Goal: Task Accomplishment & Management: Manage account settings

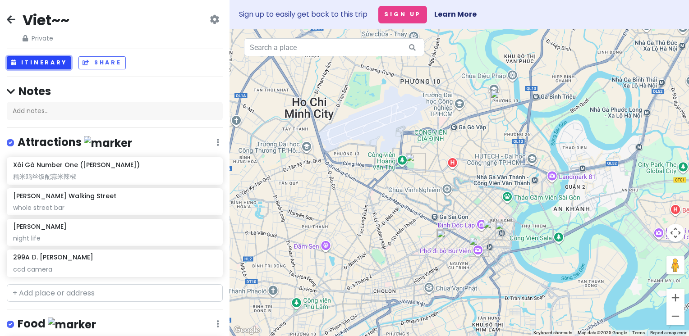
click at [37, 60] on button "Itinerary" at bounding box center [39, 62] width 64 height 13
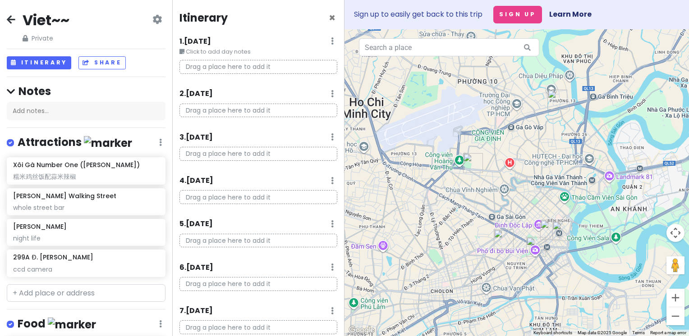
click at [321, 41] on icon at bounding box center [332, 40] width 3 height 7
click at [304, 67] on link "Edit Day Notes" at bounding box center [305, 68] width 73 height 22
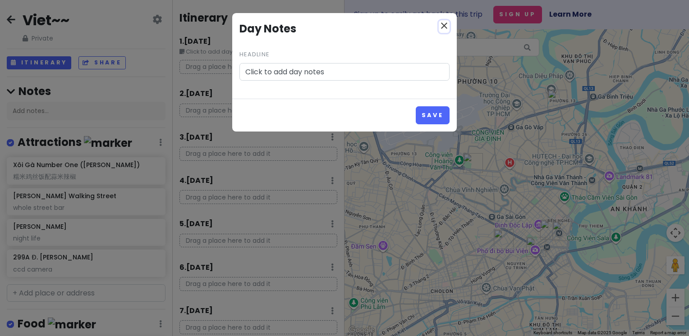
click at [321, 26] on icon "close" at bounding box center [444, 25] width 11 height 11
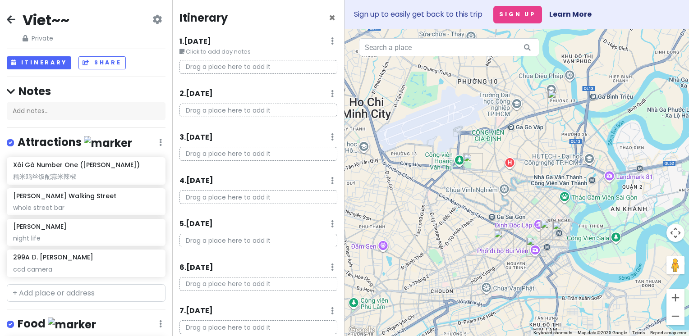
click at [321, 44] on icon at bounding box center [332, 40] width 3 height 7
click at [296, 89] on link "Delete Day" at bounding box center [305, 90] width 73 height 22
click at [321, 42] on icon at bounding box center [332, 40] width 3 height 7
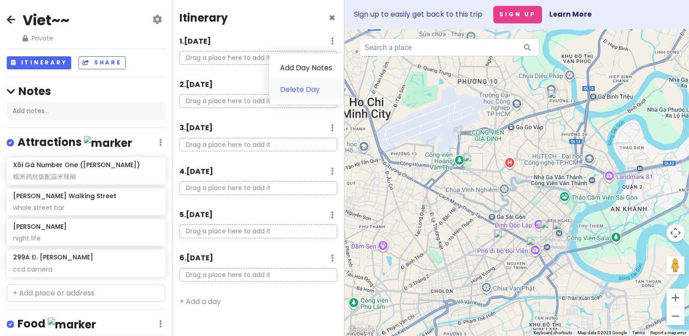
click at [297, 93] on link "Delete Day" at bounding box center [306, 90] width 74 height 22
click at [321, 39] on icon at bounding box center [332, 40] width 3 height 7
click at [300, 90] on link "Delete Day" at bounding box center [304, 90] width 74 height 22
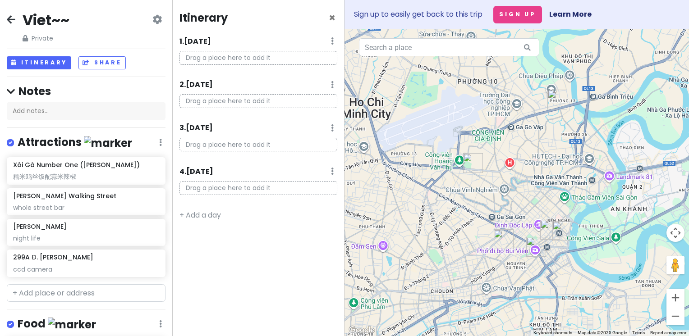
click at [321, 40] on icon at bounding box center [332, 40] width 3 height 7
click at [302, 93] on link "Delete Day" at bounding box center [304, 90] width 74 height 22
click at [321, 42] on div "1 . [DATE] Add Day Notes Delete Day" at bounding box center [258, 43] width 158 height 15
click at [321, 42] on icon at bounding box center [332, 40] width 3 height 7
click at [317, 89] on link "Delete Day" at bounding box center [304, 90] width 74 height 22
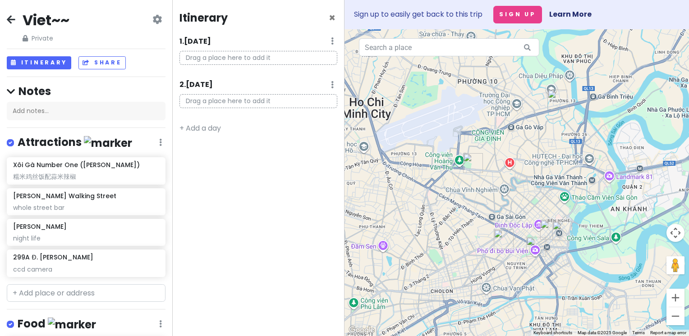
click at [321, 42] on div "1 . [DATE] Add Day Notes Delete Day" at bounding box center [258, 43] width 158 height 15
click at [321, 39] on icon at bounding box center [332, 40] width 3 height 7
click at [316, 91] on link "Delete Day" at bounding box center [304, 90] width 74 height 22
click at [321, 41] on icon at bounding box center [332, 40] width 3 height 7
click at [200, 85] on link "+ Add a day" at bounding box center [199, 85] width 41 height 10
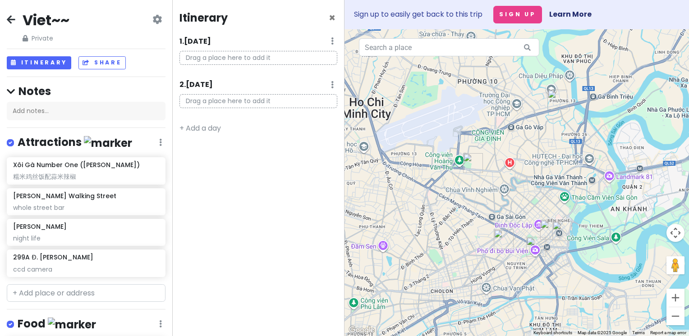
click at [321, 39] on icon at bounding box center [332, 40] width 3 height 7
click at [303, 85] on link "Delete Day" at bounding box center [304, 90] width 74 height 22
click at [201, 38] on h6 "1 . [DATE]" at bounding box center [195, 41] width 32 height 9
click at [201, 38] on h6 "1 . [DATE]" at bounding box center [202, 41] width 32 height 9
click at [201, 38] on h6 "1 . [DATE]" at bounding box center [195, 41] width 32 height 9
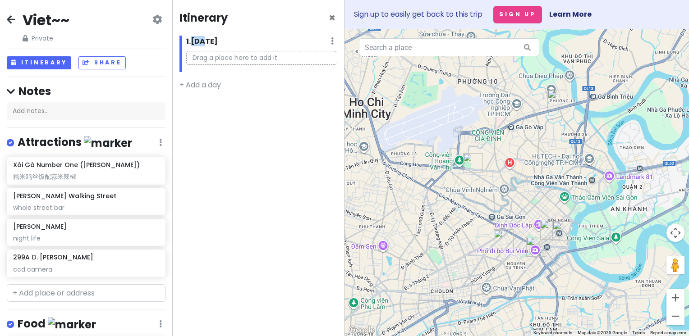
click at [201, 38] on h6 "1 . [DATE]" at bounding box center [202, 41] width 32 height 9
click at [321, 43] on icon at bounding box center [332, 40] width 3 height 7
click at [311, 69] on link "Add Day Notes" at bounding box center [304, 68] width 74 height 22
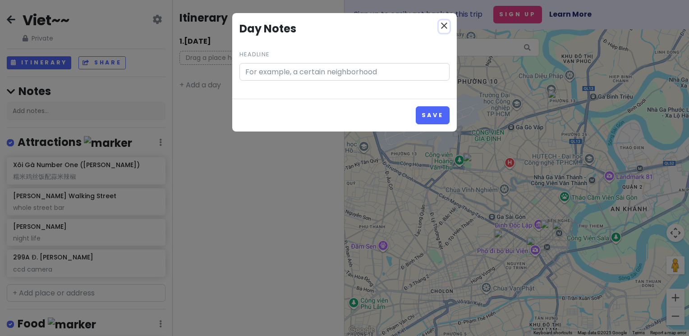
click at [321, 31] on icon "close" at bounding box center [444, 25] width 11 height 11
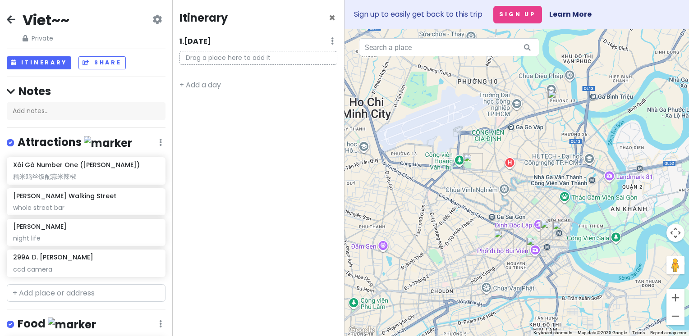
click at [189, 41] on h6 "1 . [DATE]" at bounding box center [195, 41] width 32 height 9
click at [189, 41] on h6 "1 . [DATE]" at bounding box center [202, 41] width 32 height 9
click at [211, 84] on link "+ Add a day" at bounding box center [199, 85] width 41 height 10
click at [212, 82] on h6 "2 . [DATE]" at bounding box center [195, 84] width 33 height 9
click at [236, 32] on div "Itinerary × 1 . [DATE] Add Day Notes Delete Day Drag a place here to add it 2 .…" at bounding box center [258, 168] width 172 height 336
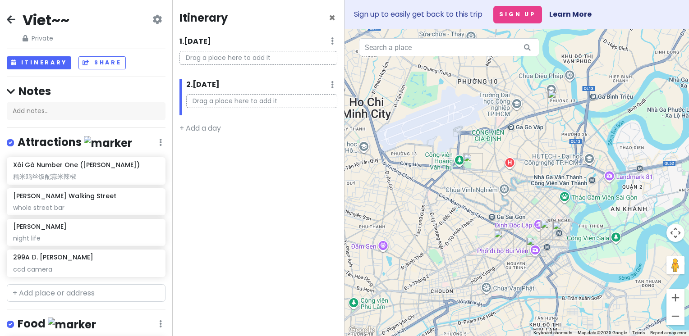
click at [152, 22] on icon at bounding box center [156, 19] width 9 height 7
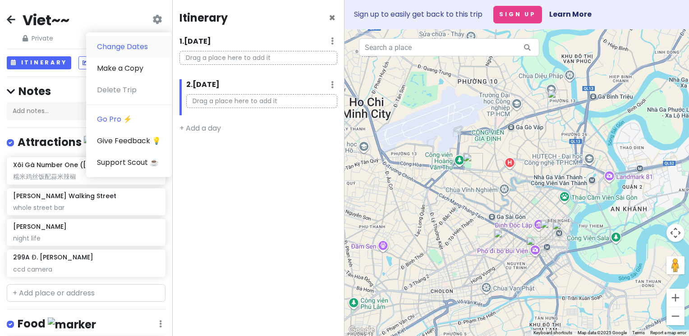
click at [139, 48] on link "Change Dates" at bounding box center [129, 47] width 86 height 22
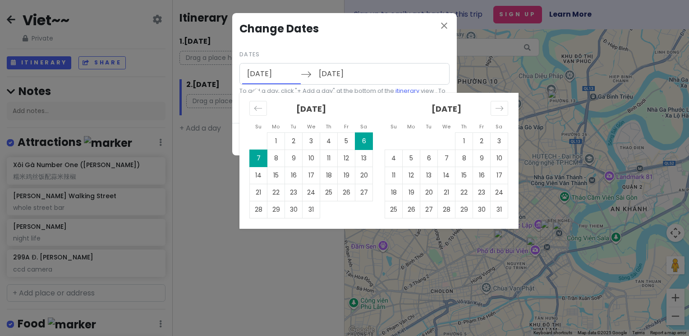
click at [289, 70] on input "[DATE]" at bounding box center [271, 74] width 59 height 21
click at [321, 171] on td "13" at bounding box center [429, 175] width 18 height 17
type input "[DATE]"
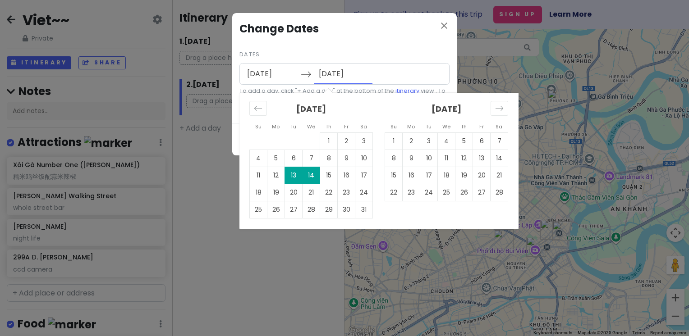
click at [321, 75] on input "[DATE]" at bounding box center [343, 74] width 59 height 21
click at [296, 194] on td "20" at bounding box center [294, 192] width 18 height 17
type input "[DATE]"
click at [278, 75] on input "[DATE]" at bounding box center [271, 74] width 59 height 21
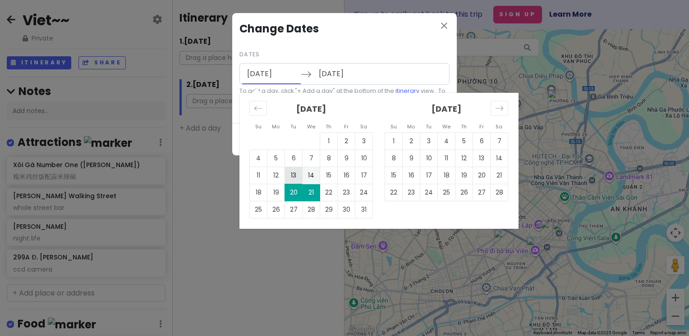
click at [292, 172] on td "13" at bounding box center [294, 175] width 18 height 17
type input "[DATE]"
click at [321, 77] on input "[DATE]" at bounding box center [343, 74] width 59 height 21
click at [296, 189] on td "20" at bounding box center [294, 192] width 18 height 17
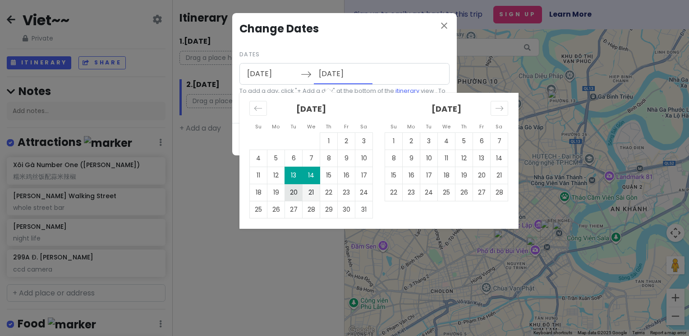
type input "[DATE]"
click at [267, 80] on input "[DATE]" at bounding box center [271, 74] width 59 height 21
click at [293, 177] on td "13" at bounding box center [294, 175] width 18 height 17
type input "[DATE]"
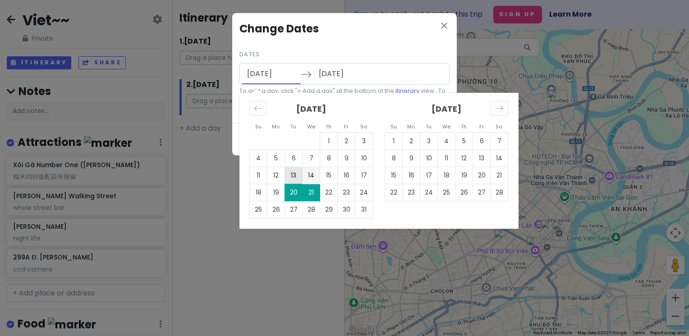
type input "[DATE]"
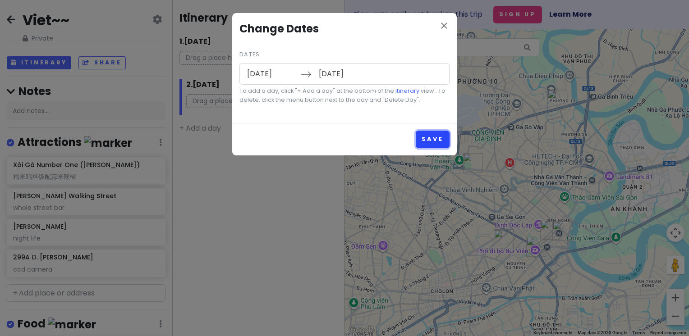
click at [321, 138] on button "Save" at bounding box center [433, 140] width 34 height 18
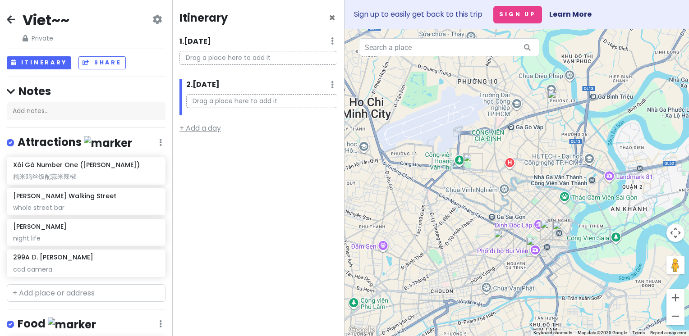
click at [188, 127] on link "+ Add a day" at bounding box center [199, 128] width 41 height 10
click at [194, 170] on link "+ Add a day" at bounding box center [199, 171] width 41 height 10
click at [203, 214] on link "+ Add a day" at bounding box center [199, 215] width 41 height 10
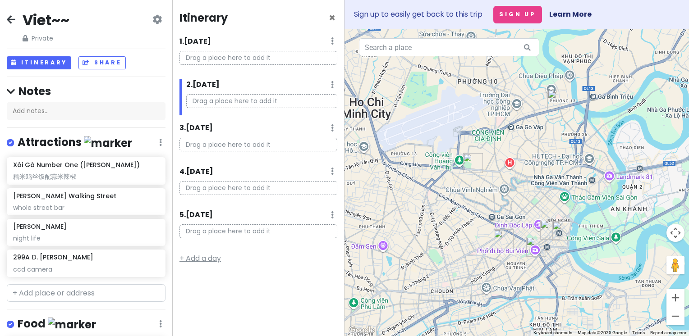
click at [206, 257] on link "+ Add a day" at bounding box center [199, 258] width 41 height 10
click at [211, 304] on link "+ Add a day" at bounding box center [199, 302] width 41 height 10
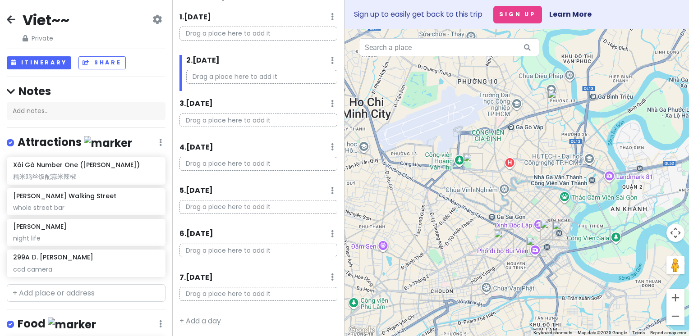
click at [203, 318] on link "+ Add a day" at bounding box center [199, 321] width 41 height 10
